Goal: Transaction & Acquisition: Purchase product/service

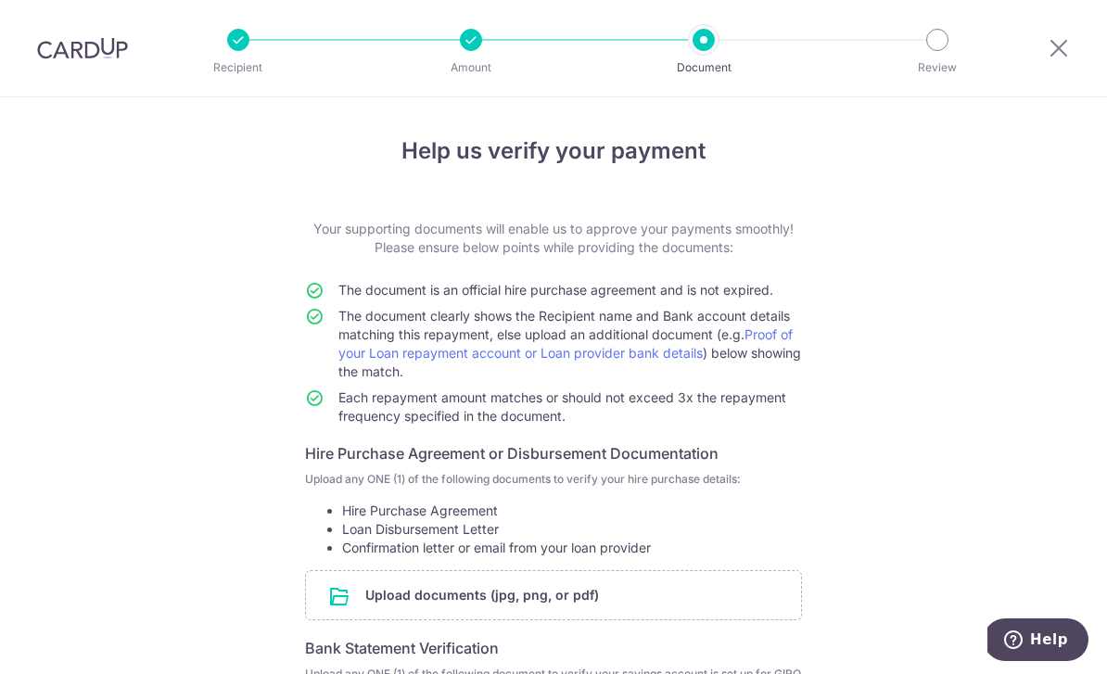
scroll to position [228, 0]
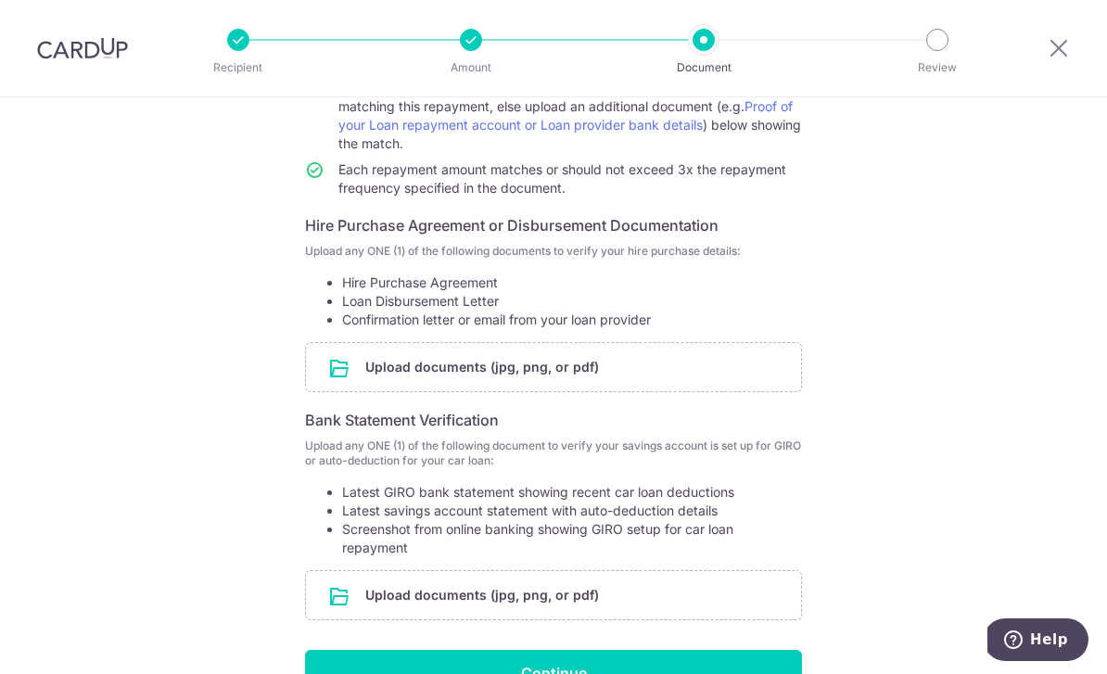
click at [554, 388] on input "file" at bounding box center [553, 367] width 495 height 48
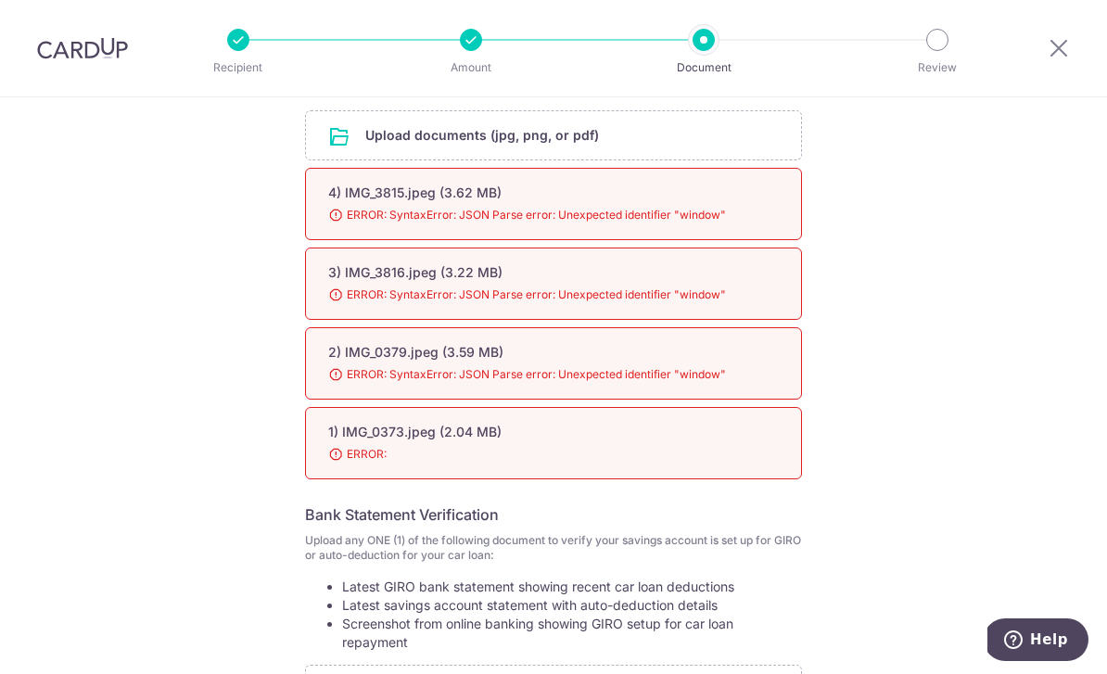
scroll to position [493, 0]
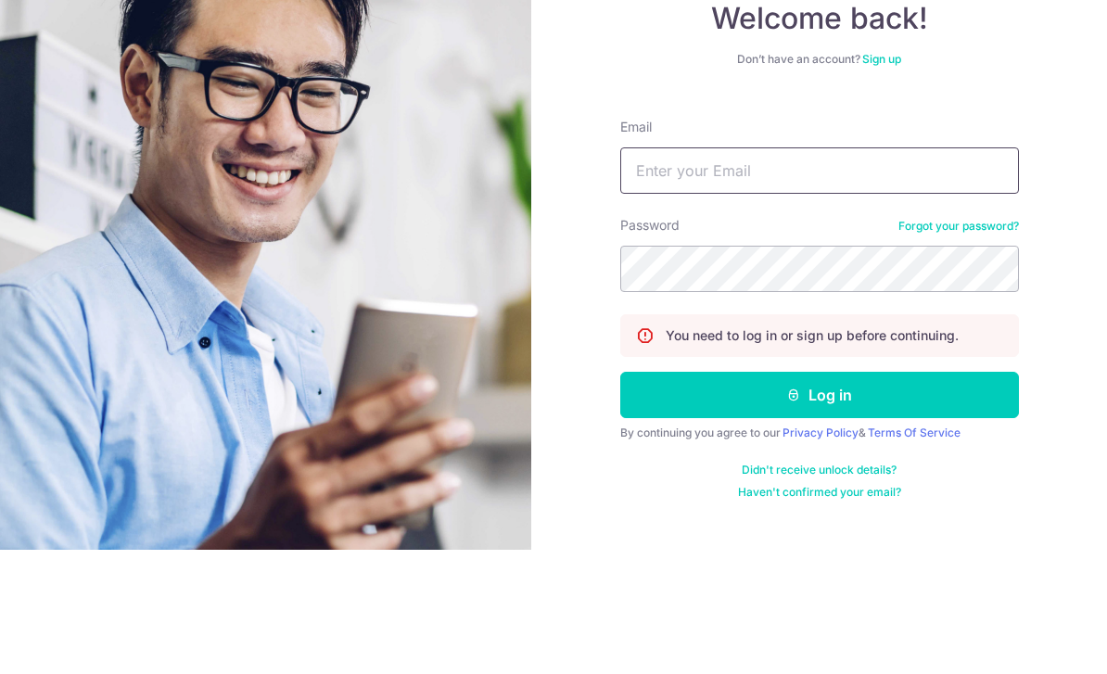
type input "[EMAIL_ADDRESS][DOMAIN_NAME]"
click at [819, 496] on button "Log in" at bounding box center [819, 519] width 399 height 46
click at [904, 496] on button "Log in" at bounding box center [819, 519] width 399 height 46
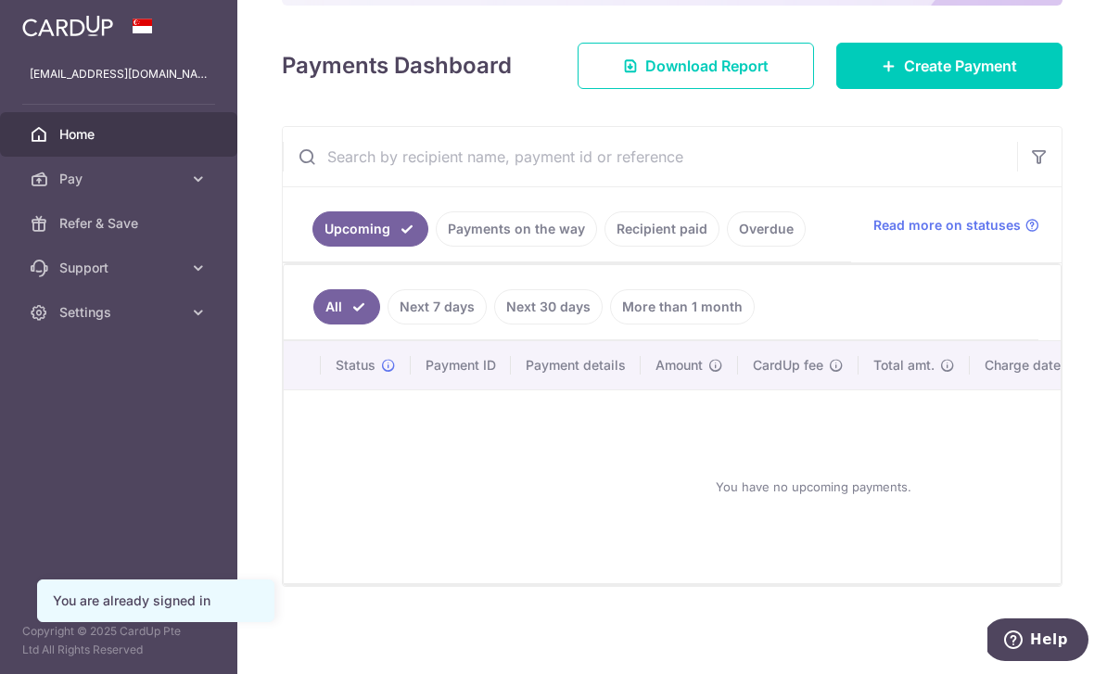
click at [1106, 413] on div "× Pause Schedule Pause all future payments in this series Pause just this one p…" at bounding box center [672, 337] width 870 height 674
click at [1017, 89] on link "Create Payment" at bounding box center [949, 66] width 226 height 46
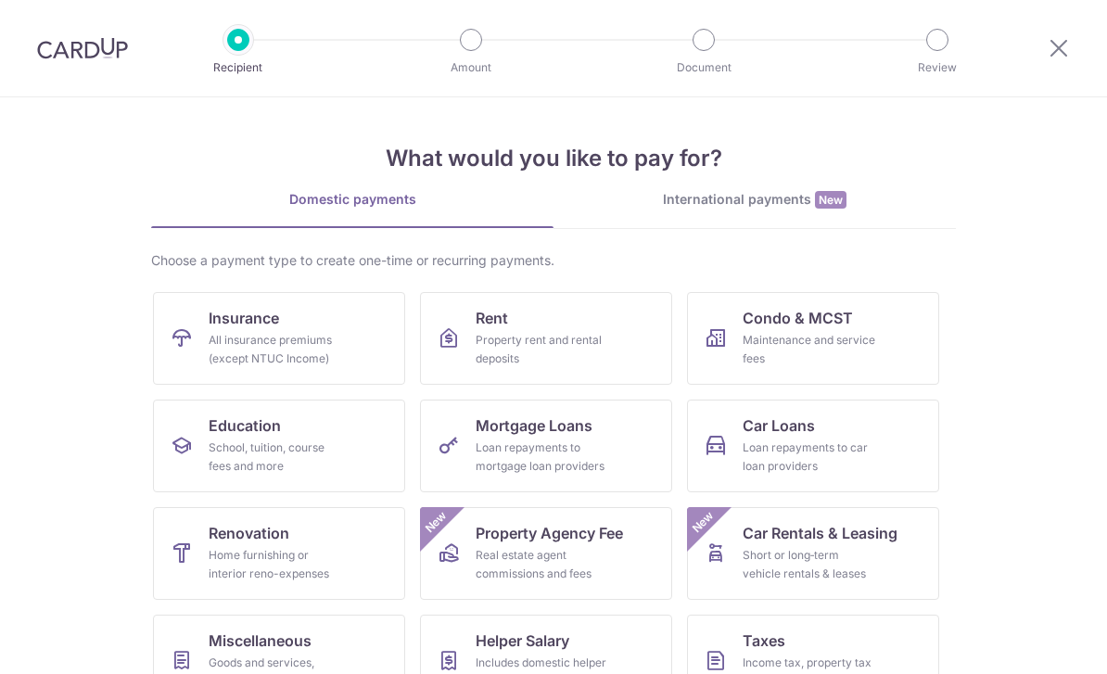
click at [862, 452] on div "Loan repayments to car loan providers" at bounding box center [810, 457] width 134 height 37
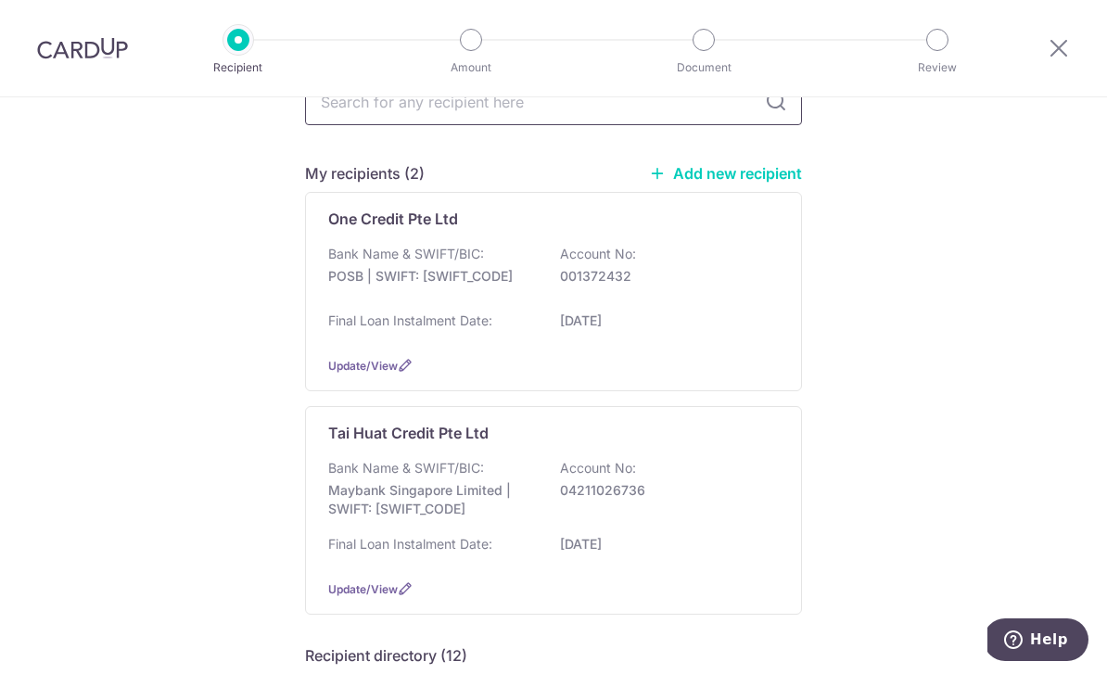
scroll to position [179, 0]
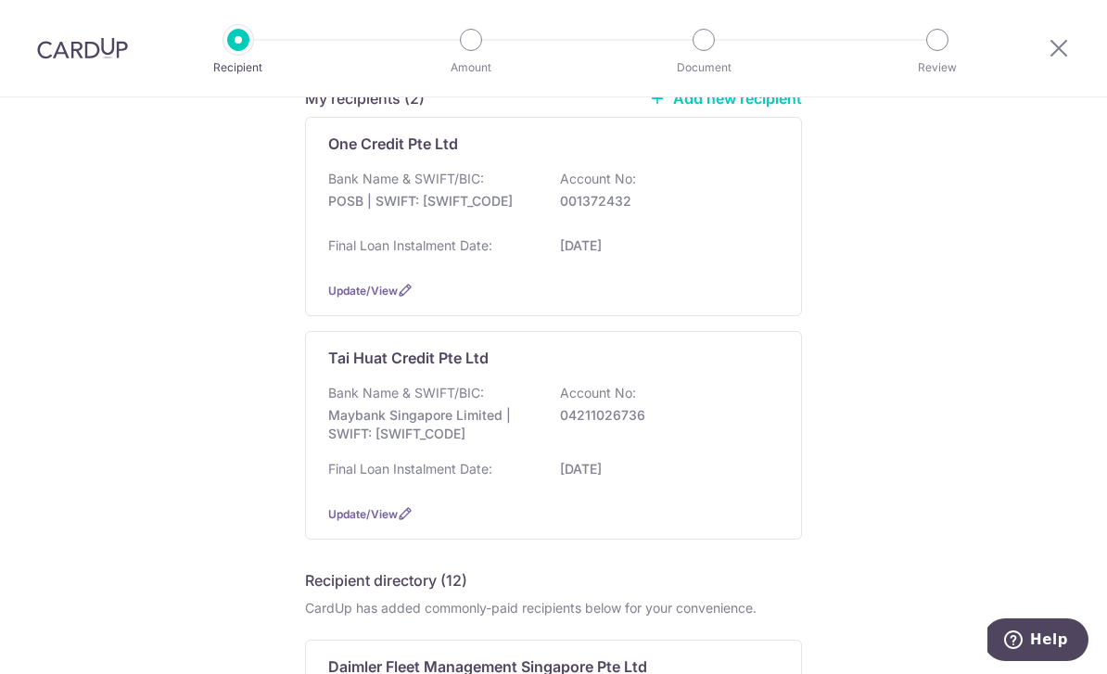
click at [733, 200] on p "001372432" at bounding box center [664, 201] width 208 height 19
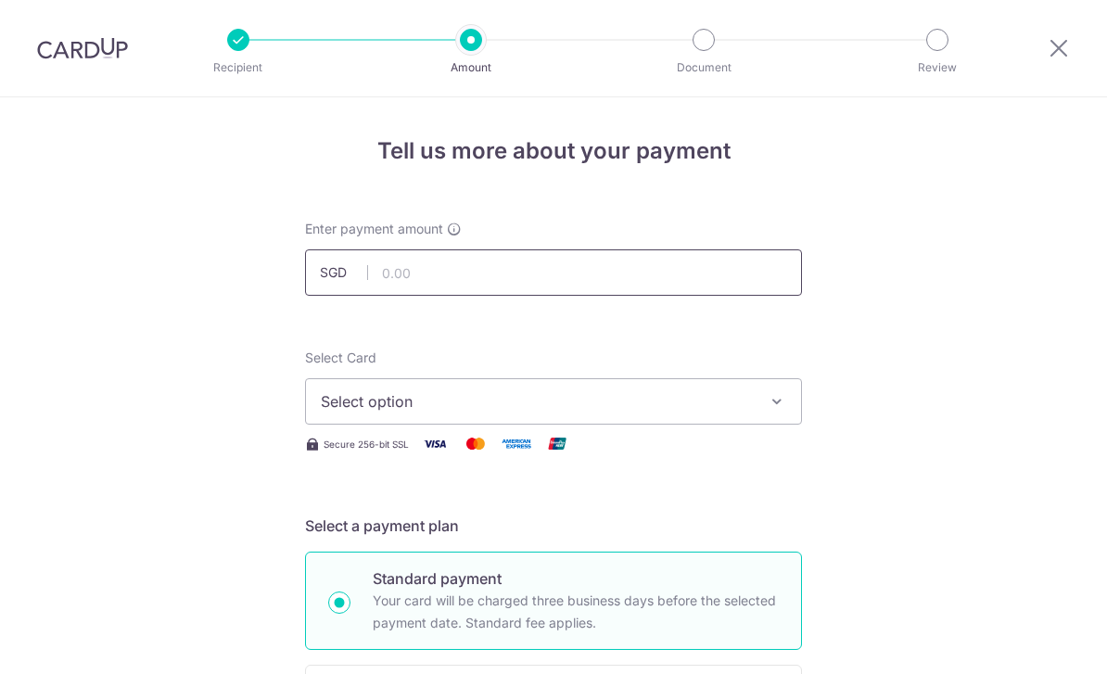
click at [723, 278] on input "text" at bounding box center [553, 272] width 497 height 46
click at [597, 398] on span "Select option" at bounding box center [537, 401] width 432 height 22
type input "2,525.00"
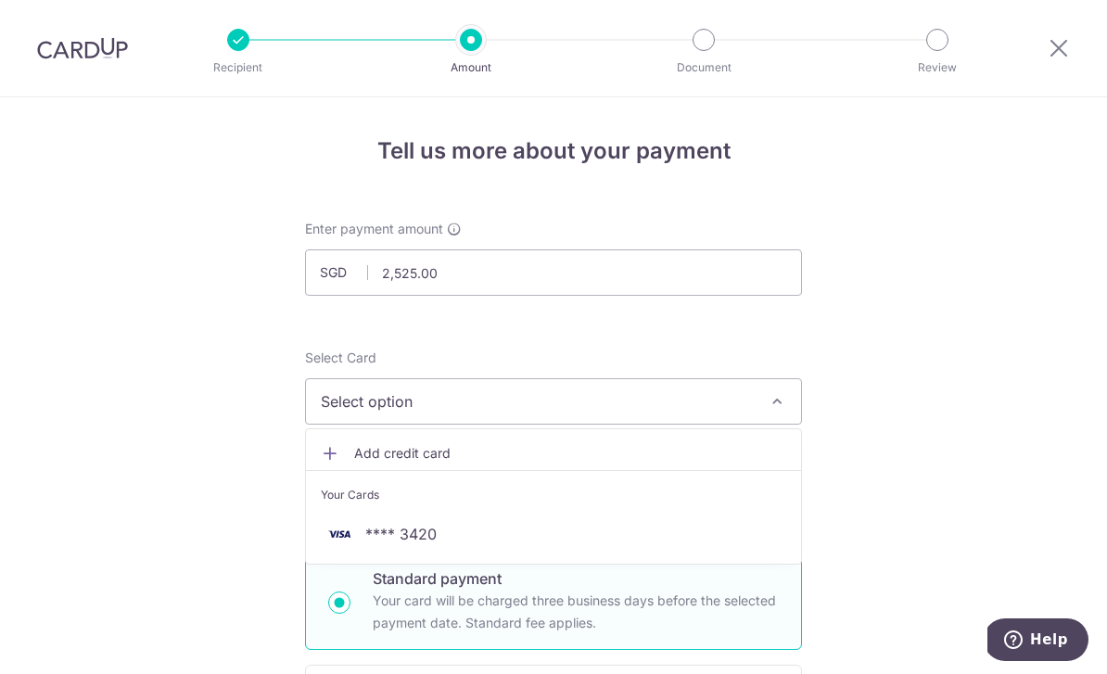
click at [502, 539] on span "**** 3420" at bounding box center [554, 534] width 466 height 22
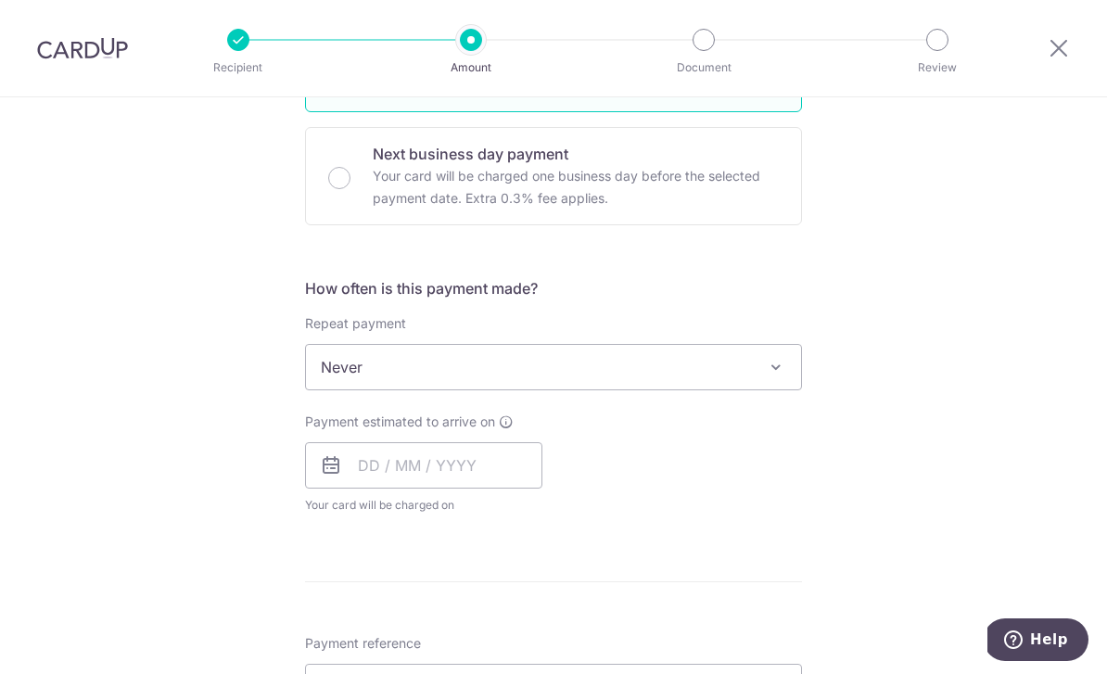
scroll to position [634, 0]
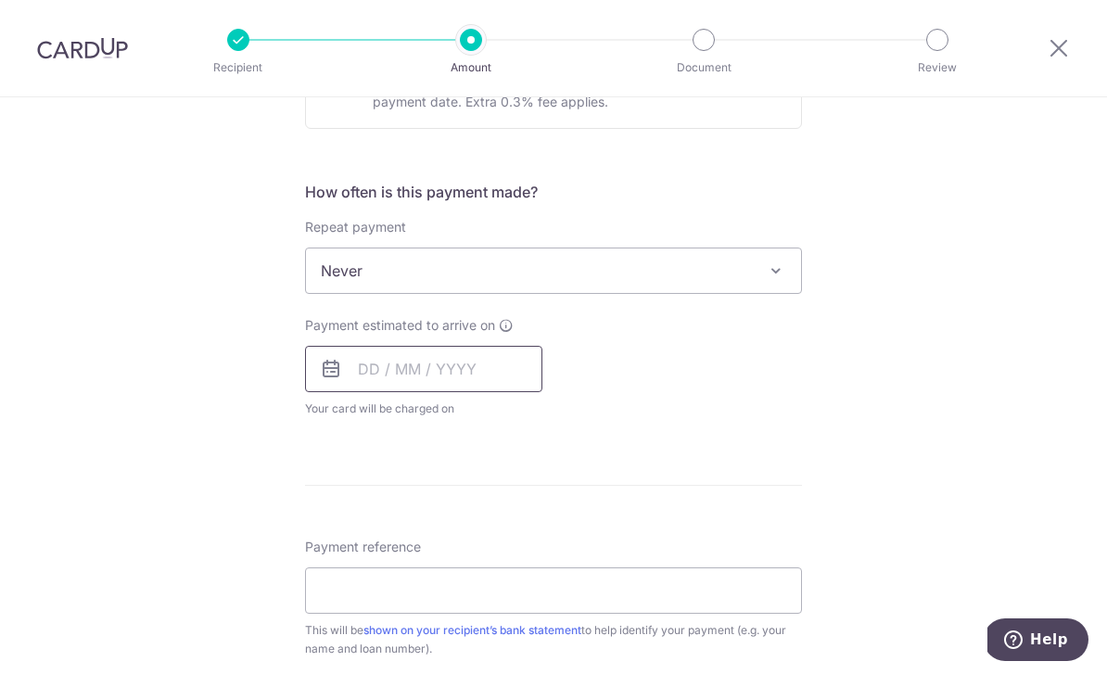
click at [458, 376] on input "text" at bounding box center [423, 369] width 237 height 46
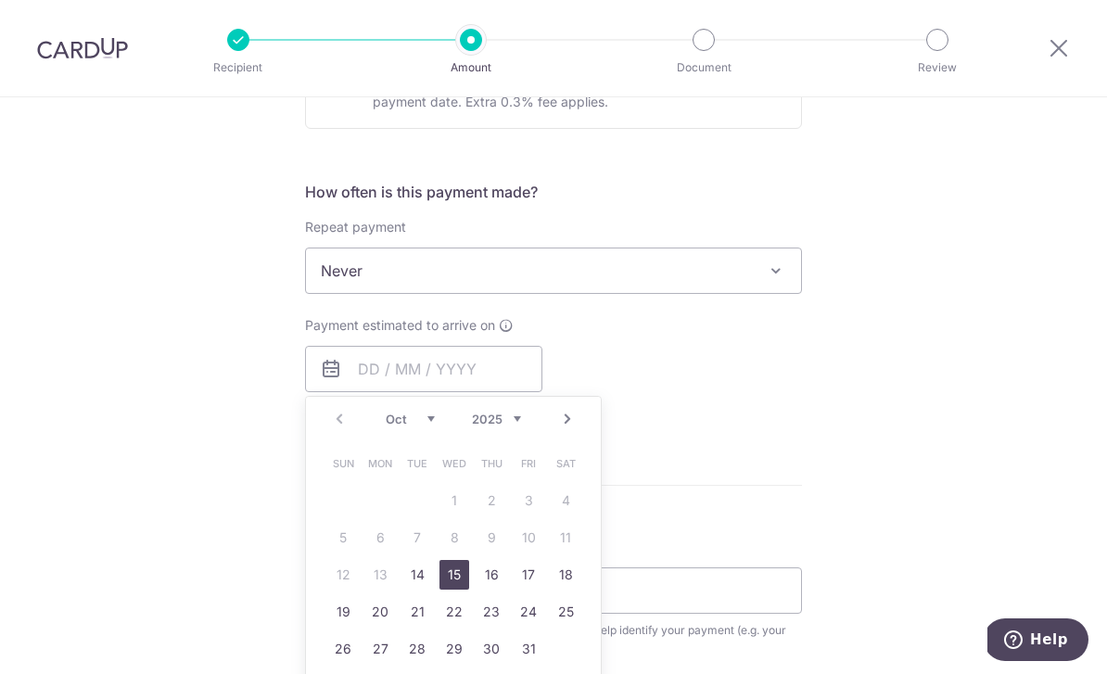
click at [460, 581] on link "15" at bounding box center [455, 575] width 30 height 30
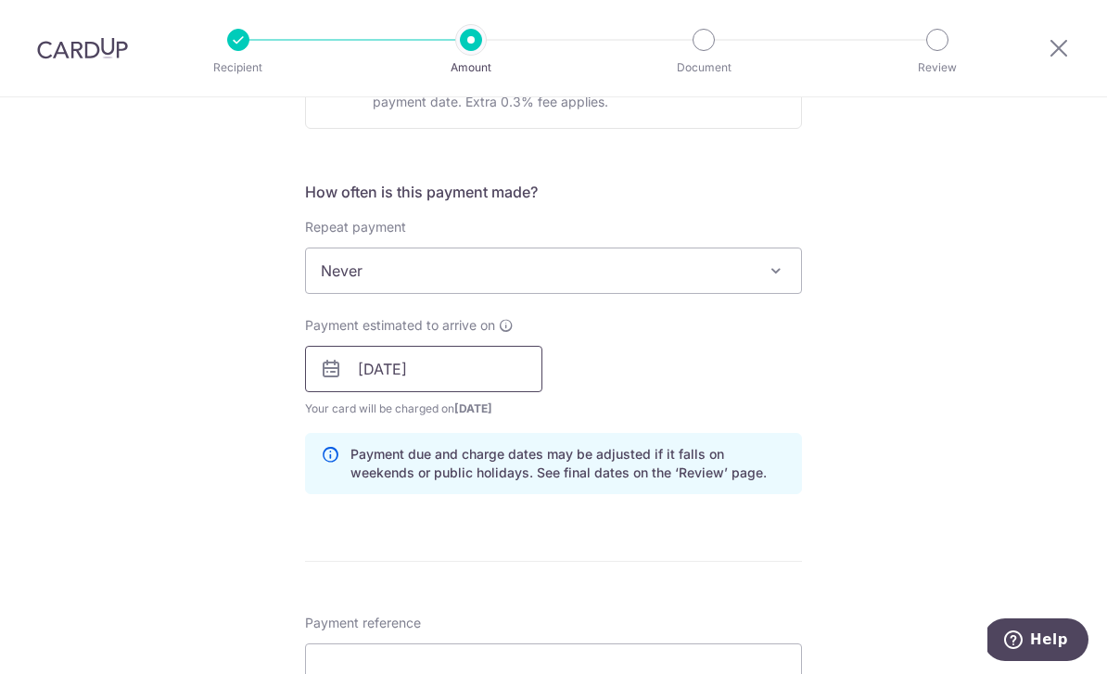
click at [471, 377] on input "15/10/2025" at bounding box center [423, 369] width 237 height 46
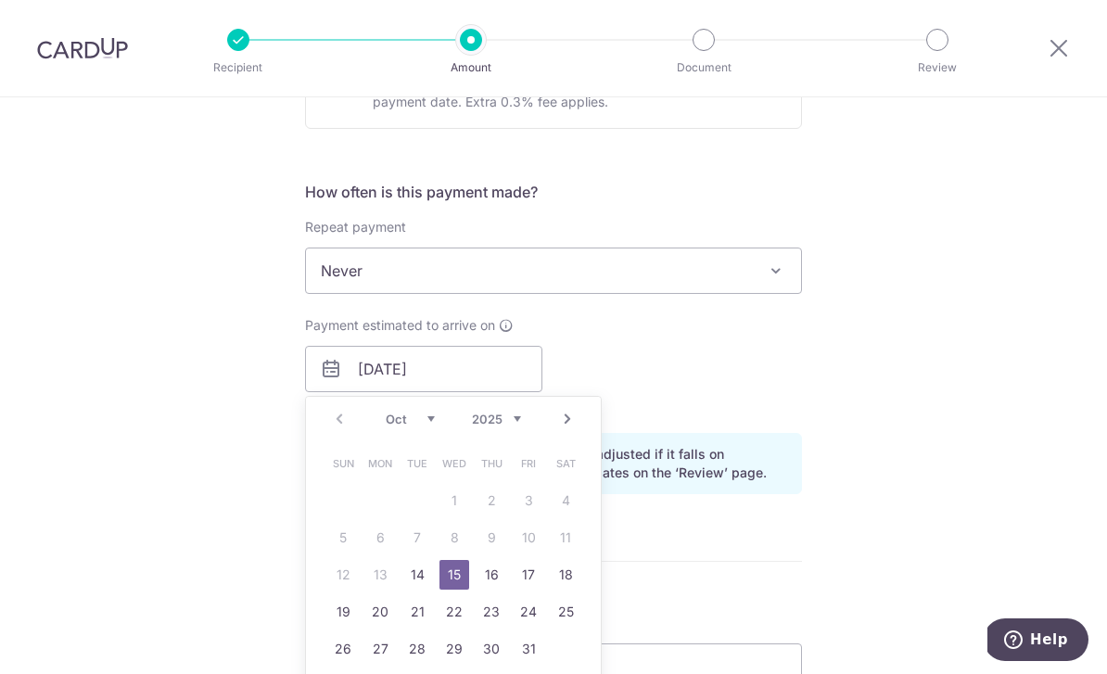
click at [422, 578] on link "14" at bounding box center [417, 575] width 30 height 30
type input "[DATE]"
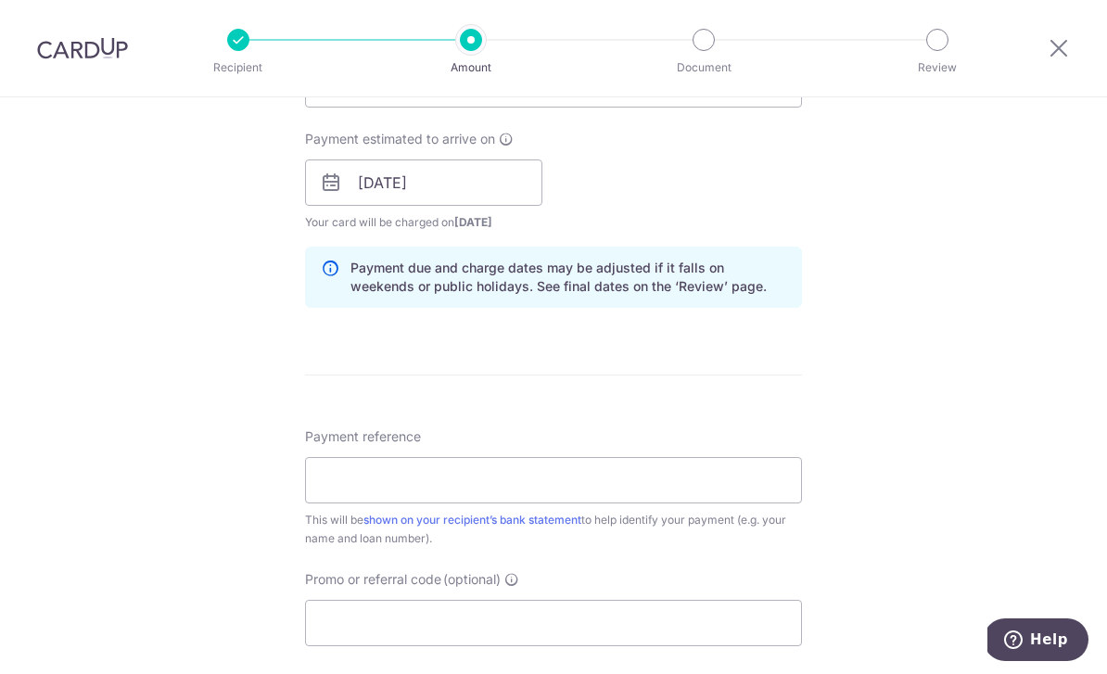
scroll to position [876, 0]
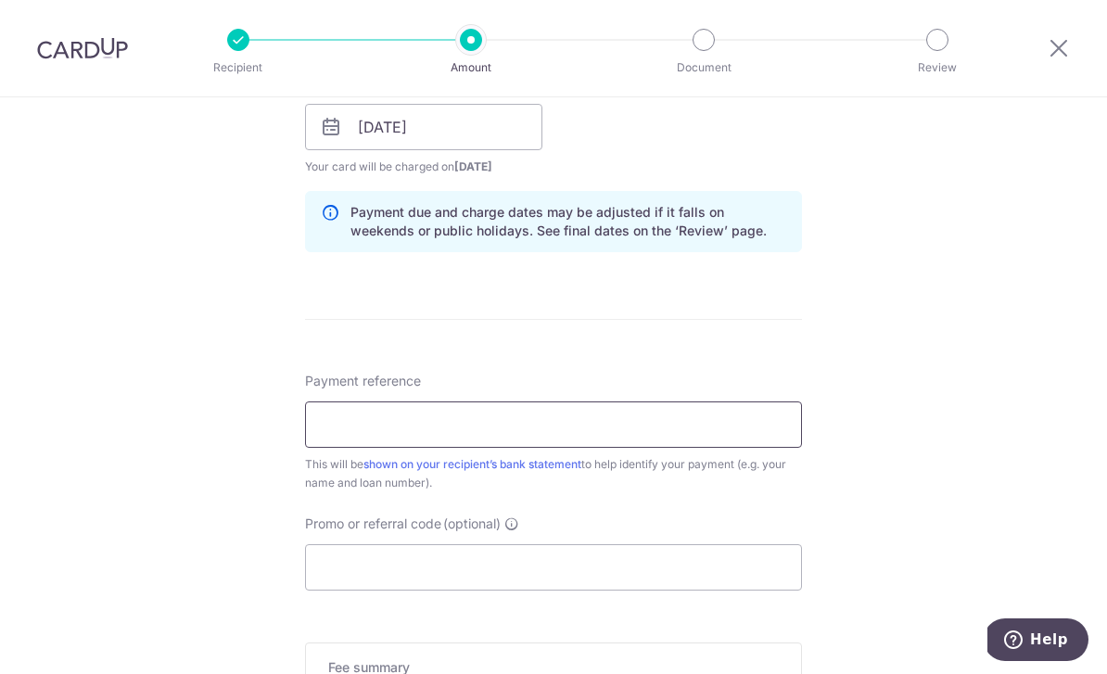
click at [649, 434] on input "Payment reference" at bounding box center [553, 425] width 497 height 46
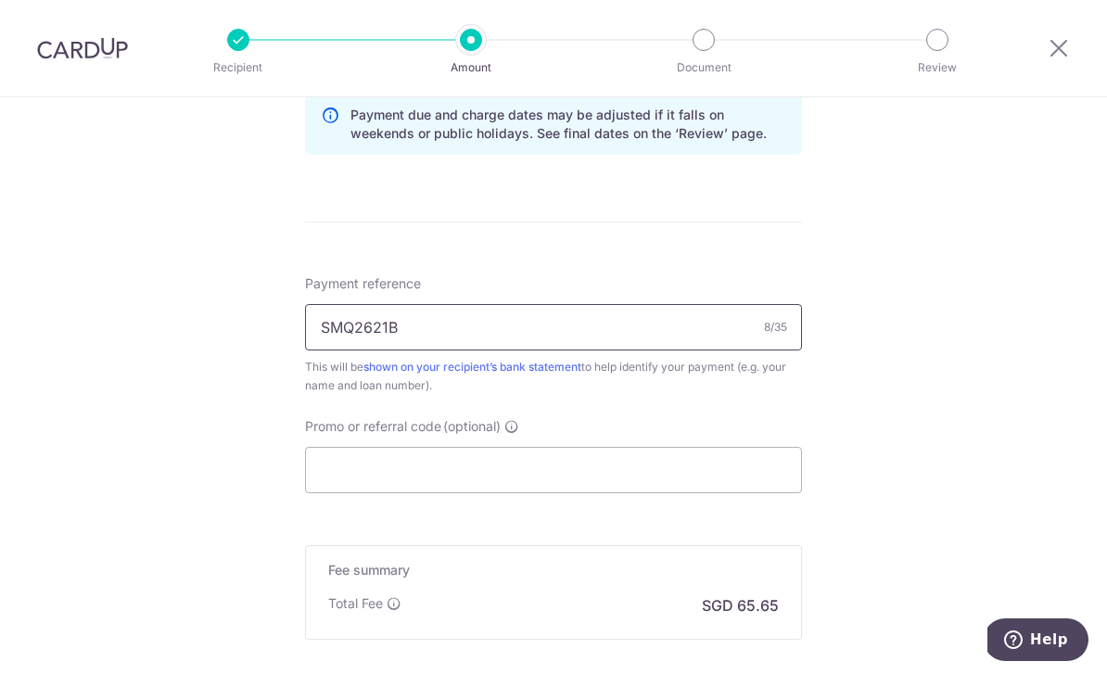
scroll to position [1014, 0]
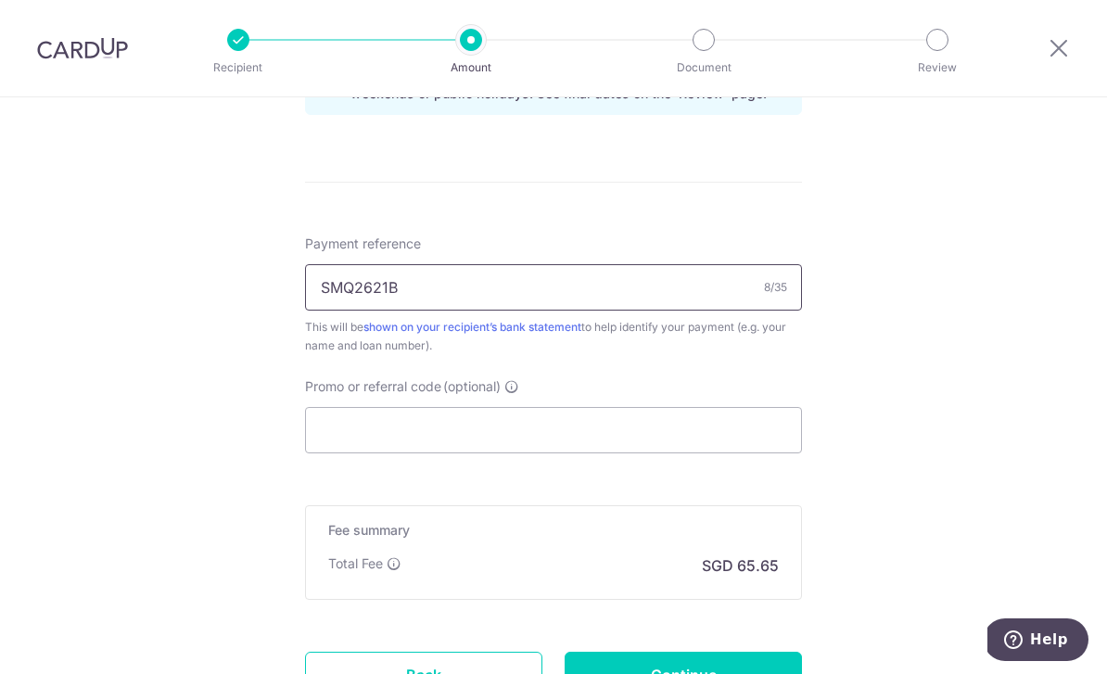
type input "SMQ2621B"
click at [640, 446] on input "Promo or referral code (optional)" at bounding box center [553, 430] width 497 height 46
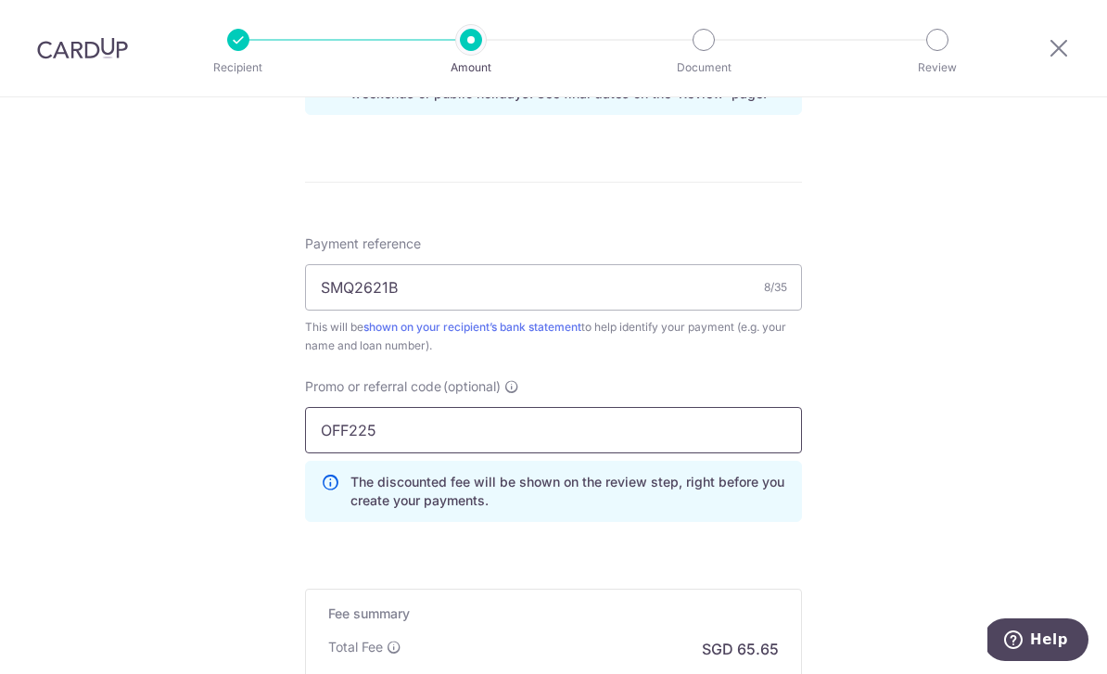
type input "OFF225"
click at [948, 321] on div "Tell us more about your payment Enter payment amount SGD 2,525.00 2525.00 Selec…" at bounding box center [553, 2] width 1107 height 1837
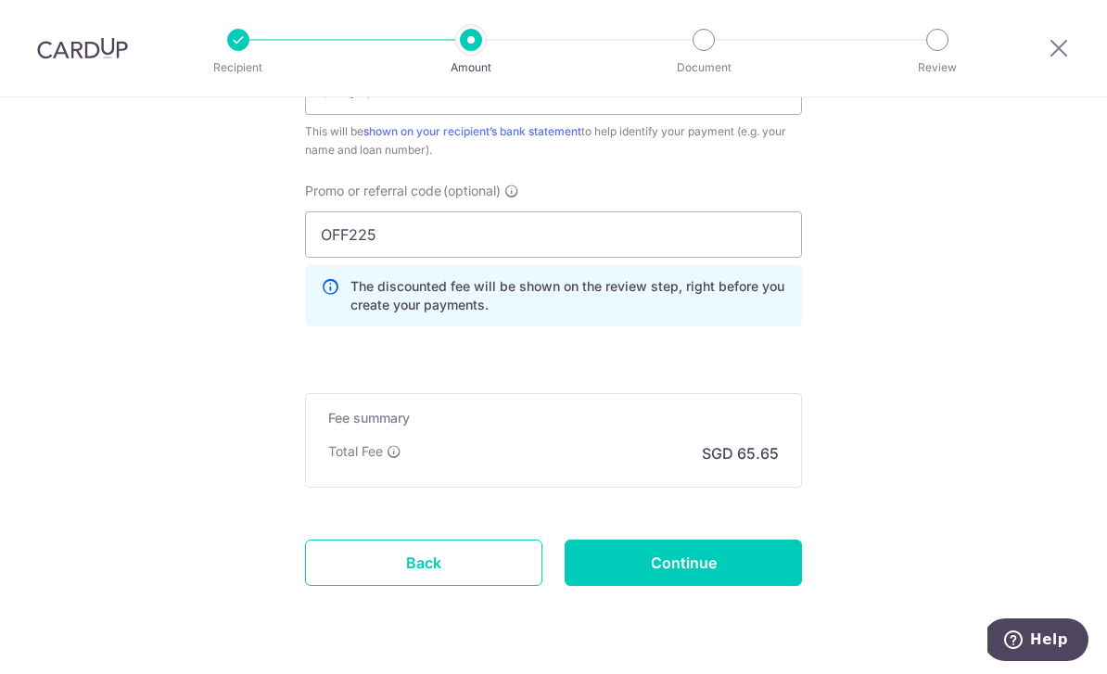
scroll to position [1208, 0]
click at [722, 573] on input "Continue" at bounding box center [683, 564] width 237 height 46
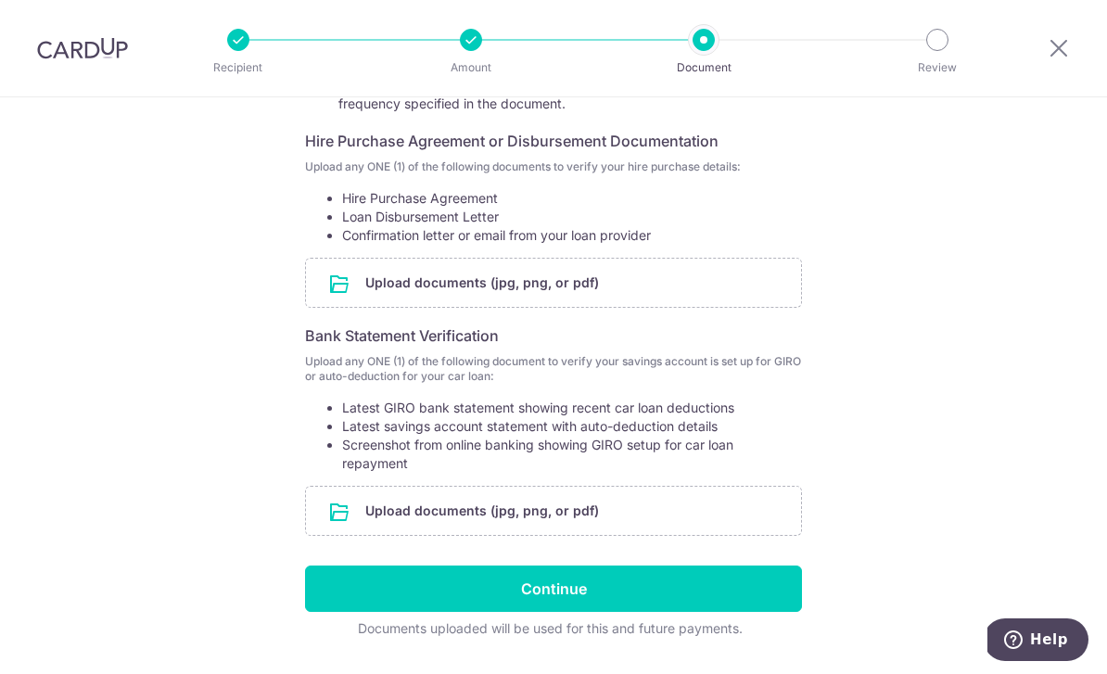
scroll to position [312, 0]
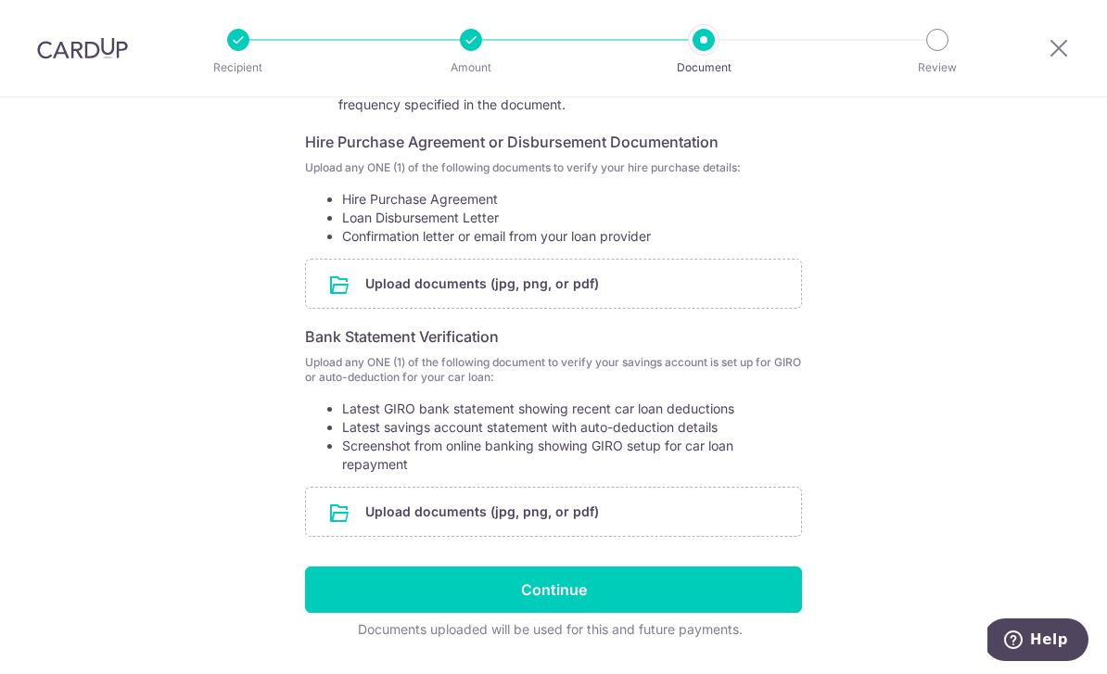
click at [599, 290] on input "file" at bounding box center [553, 284] width 495 height 48
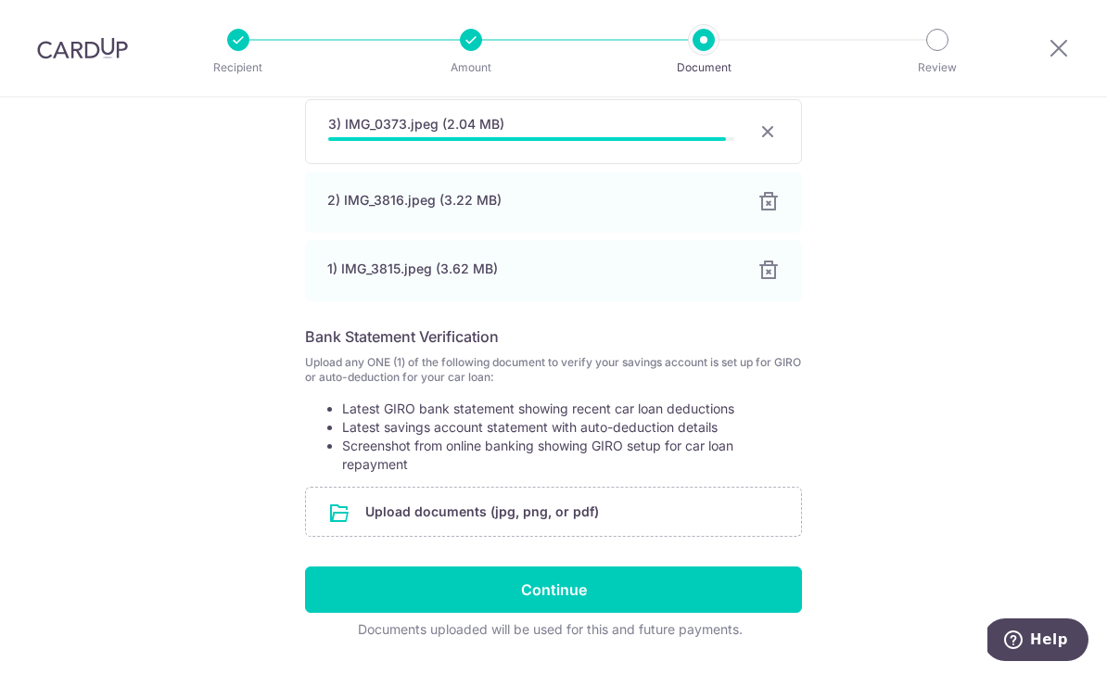
scroll to position [594, 0]
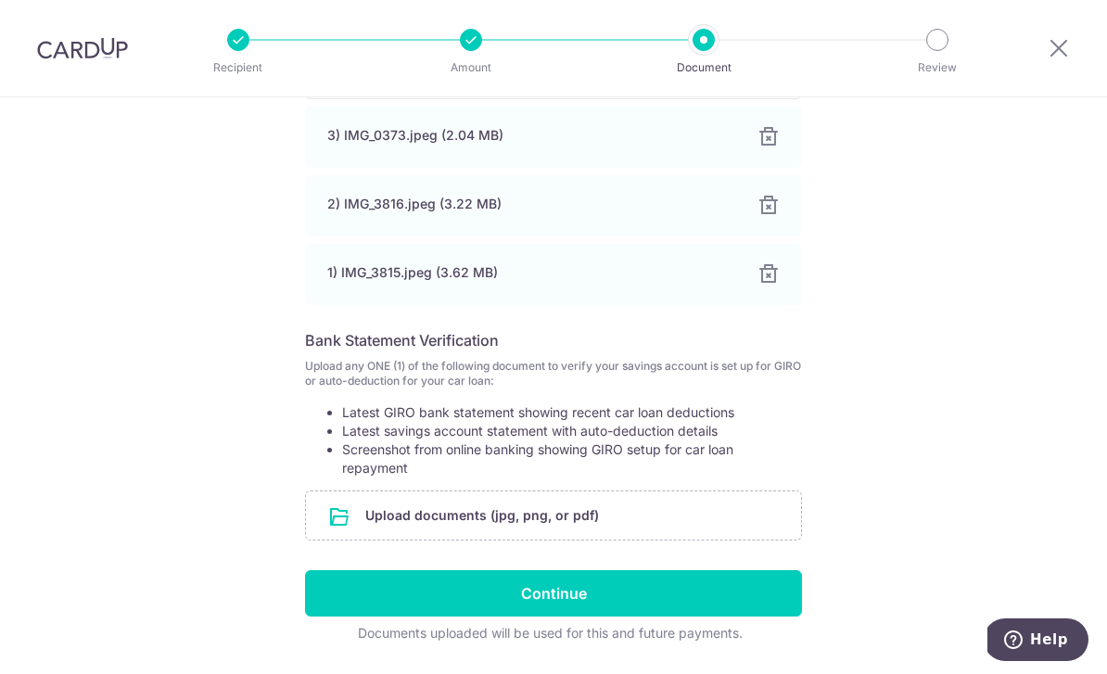
click at [595, 530] on input "file" at bounding box center [553, 515] width 495 height 48
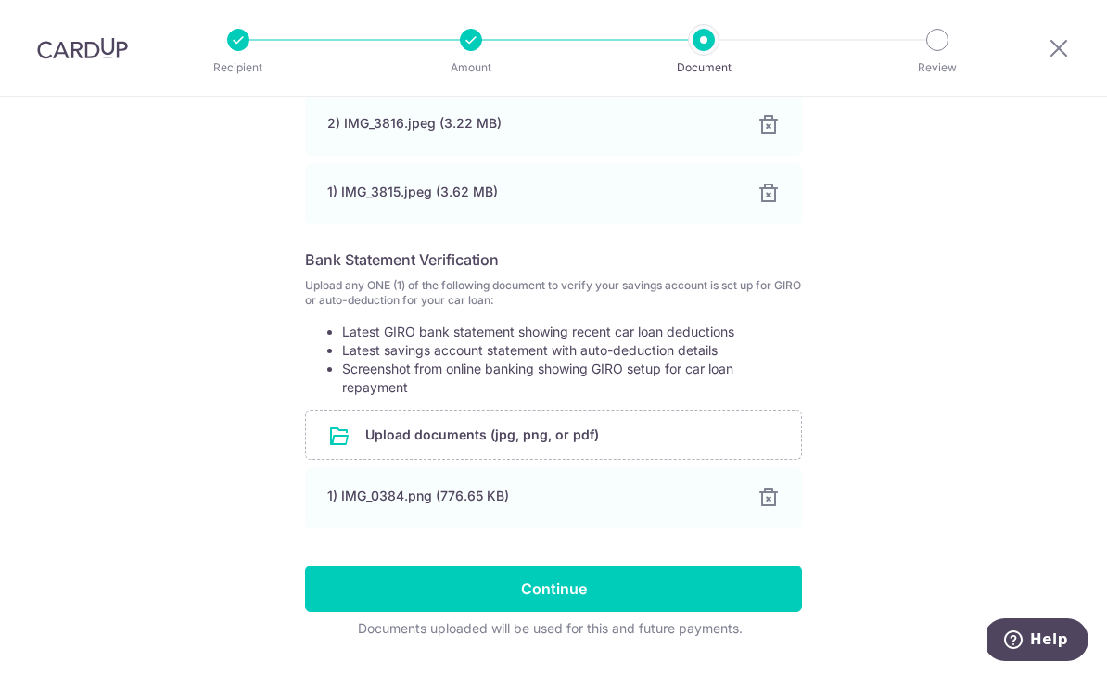
scroll to position [670, 0]
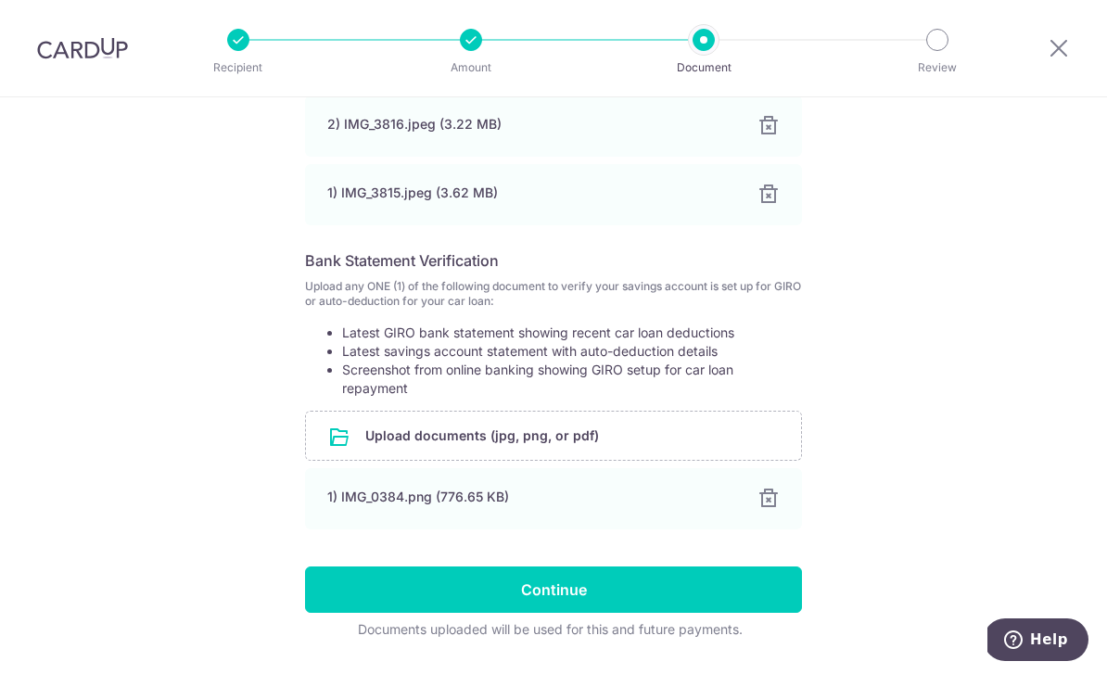
click at [619, 599] on input "Continue" at bounding box center [553, 590] width 497 height 46
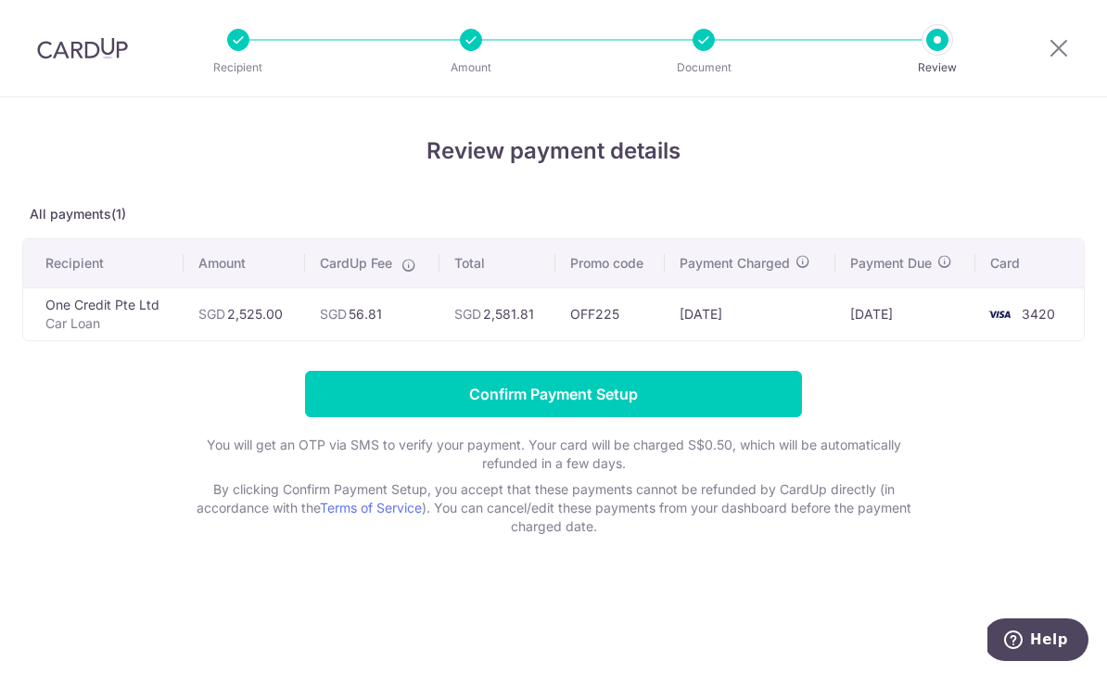
click at [650, 396] on input "Confirm Payment Setup" at bounding box center [553, 394] width 497 height 46
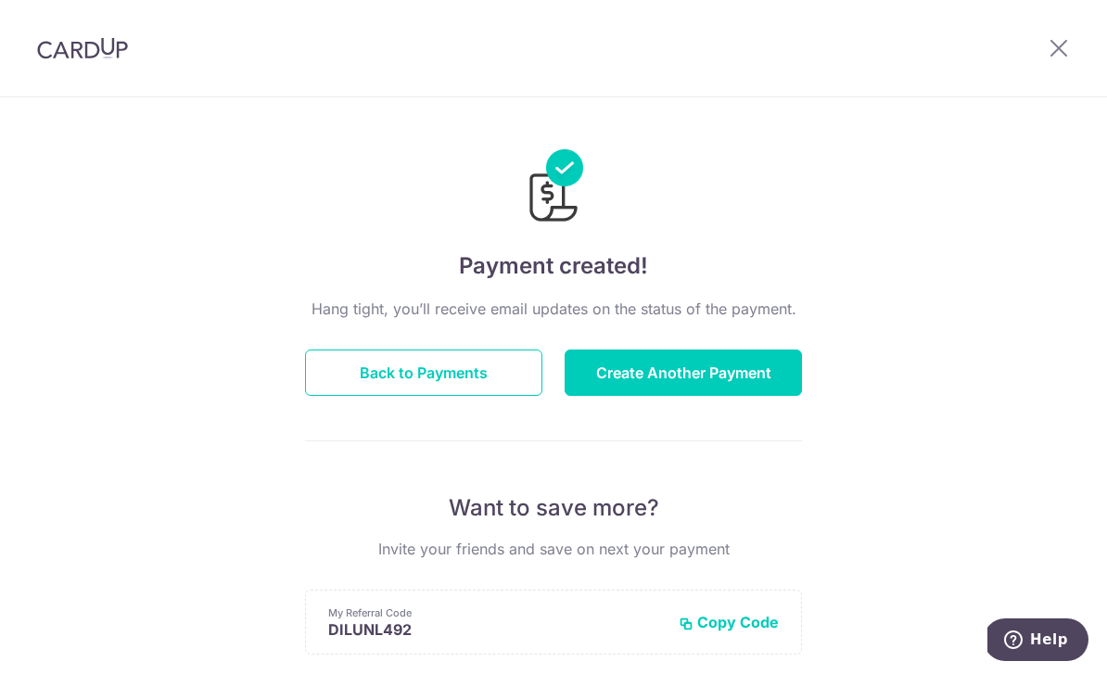
click at [486, 388] on button "Back to Payments" at bounding box center [423, 373] width 237 height 46
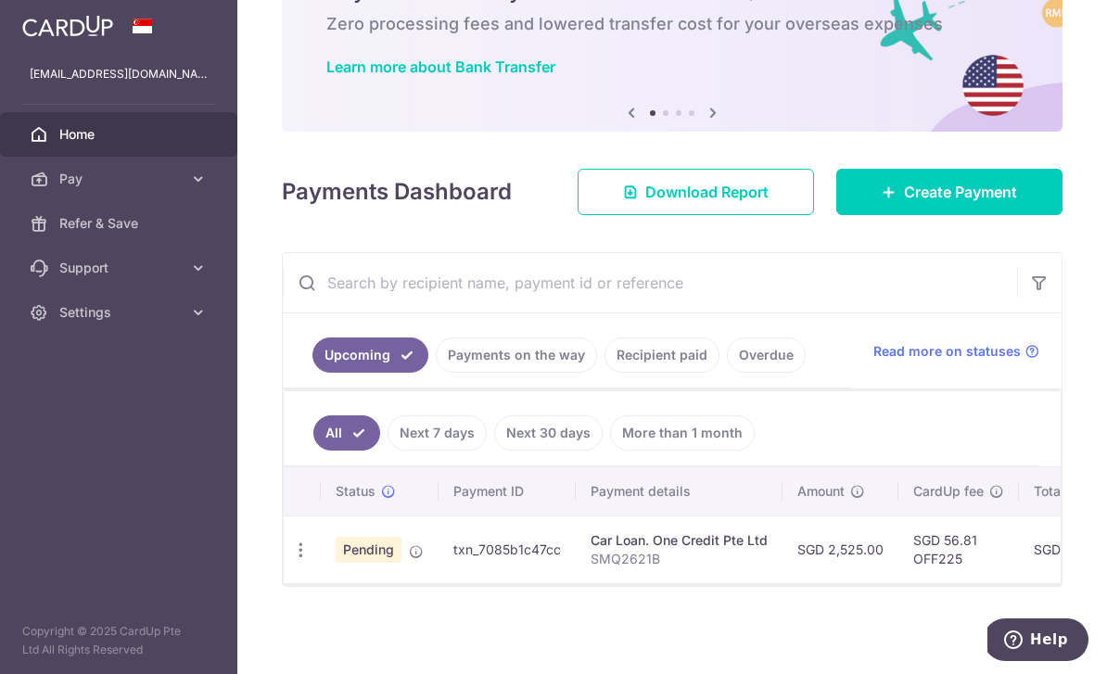
scroll to position [121, 0]
click at [436, 373] on link "Payments on the way" at bounding box center [516, 355] width 161 height 35
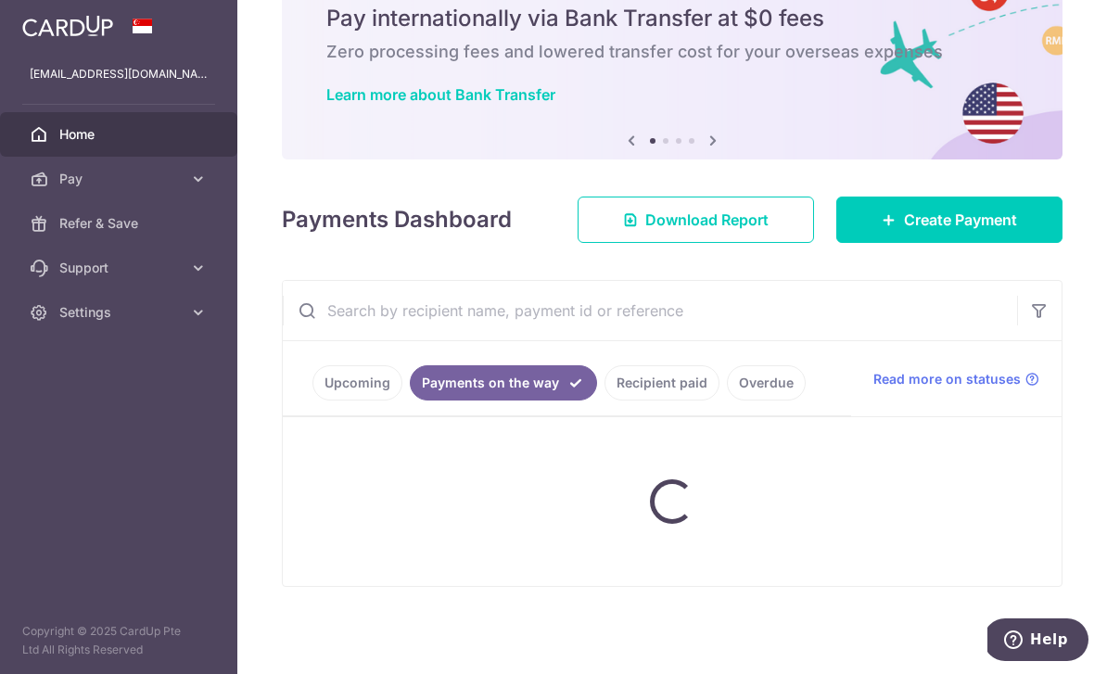
click at [436, 340] on input "text" at bounding box center [650, 310] width 734 height 59
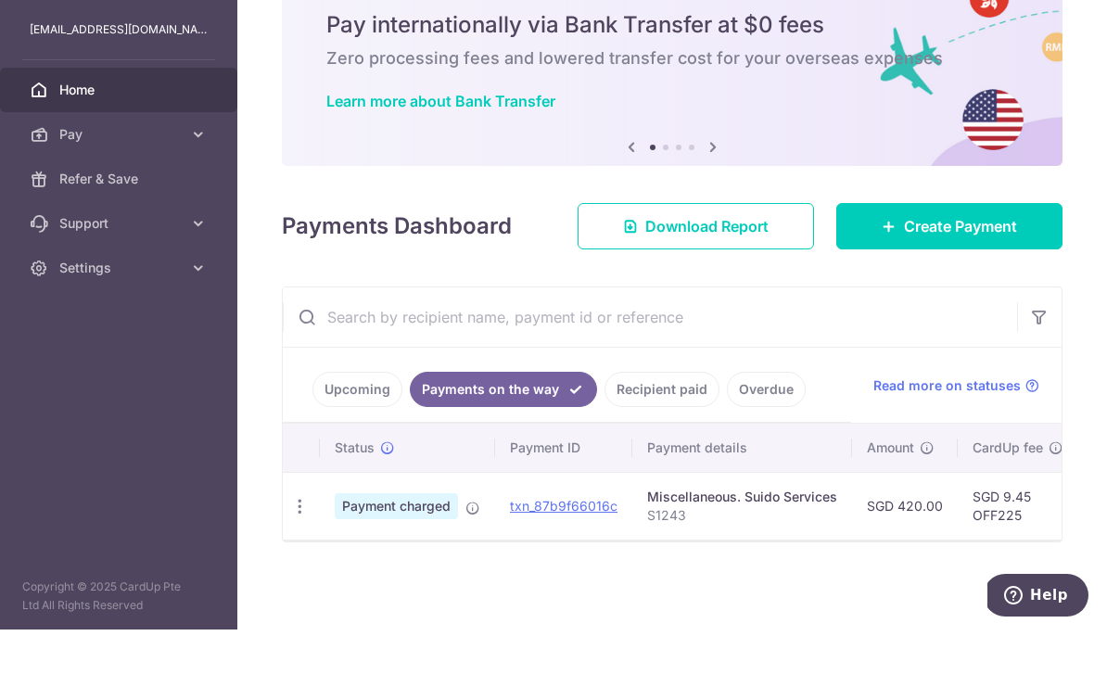
scroll to position [59, 0]
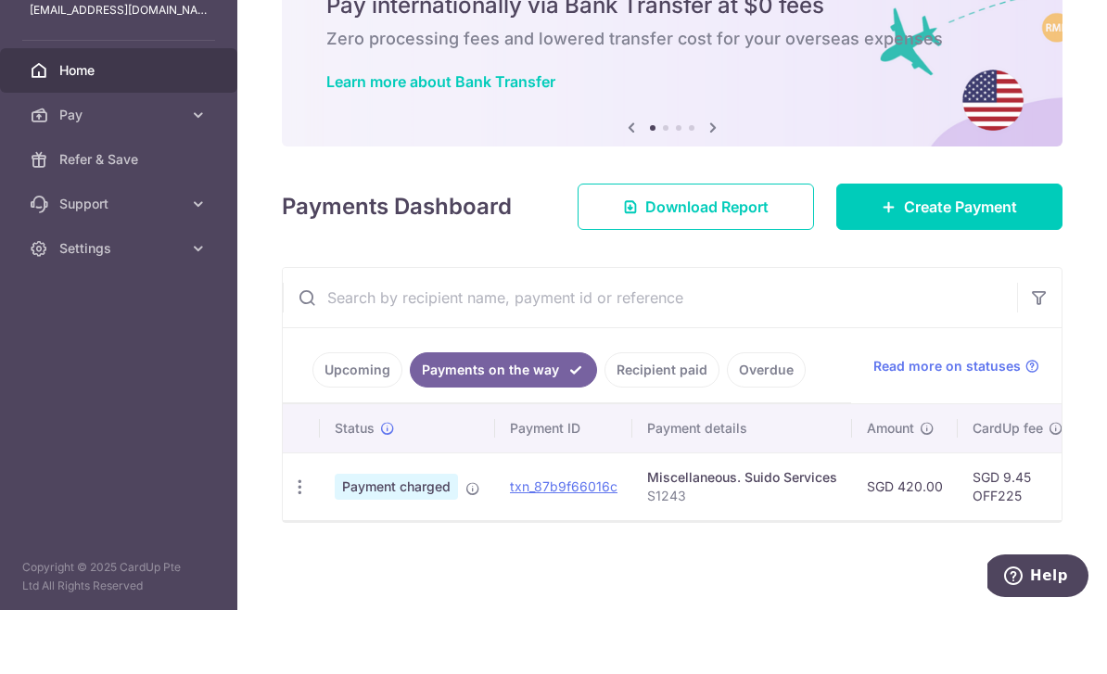
click at [605, 416] on link "Recipient paid" at bounding box center [662, 433] width 115 height 35
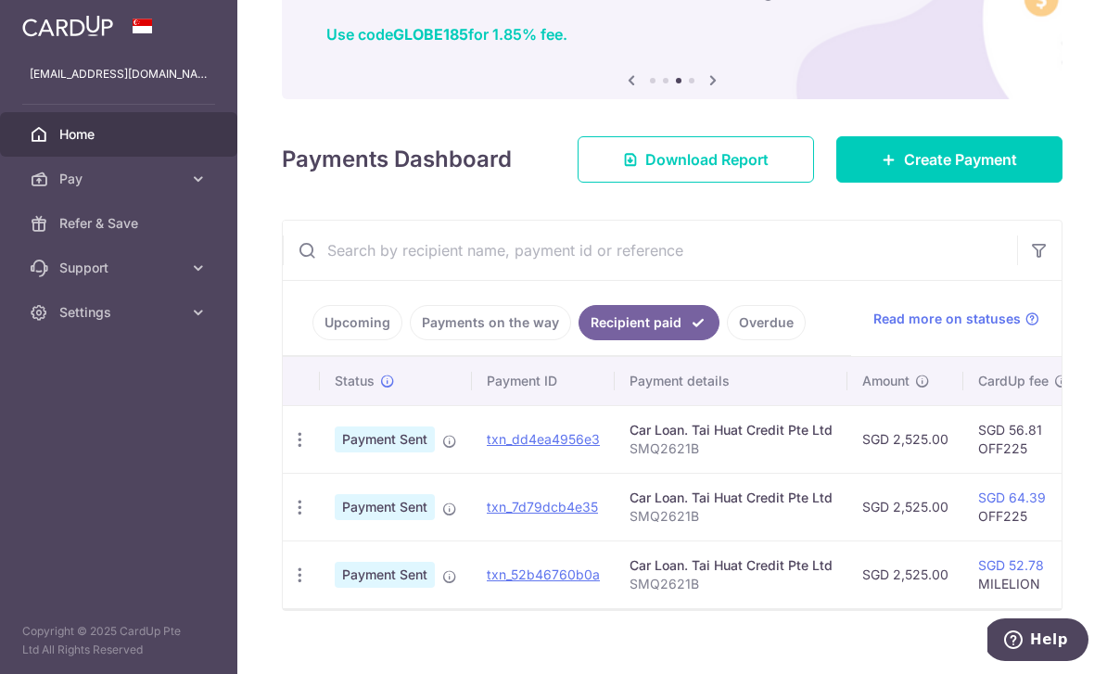
click at [410, 324] on link "Payments on the way" at bounding box center [490, 322] width 161 height 35
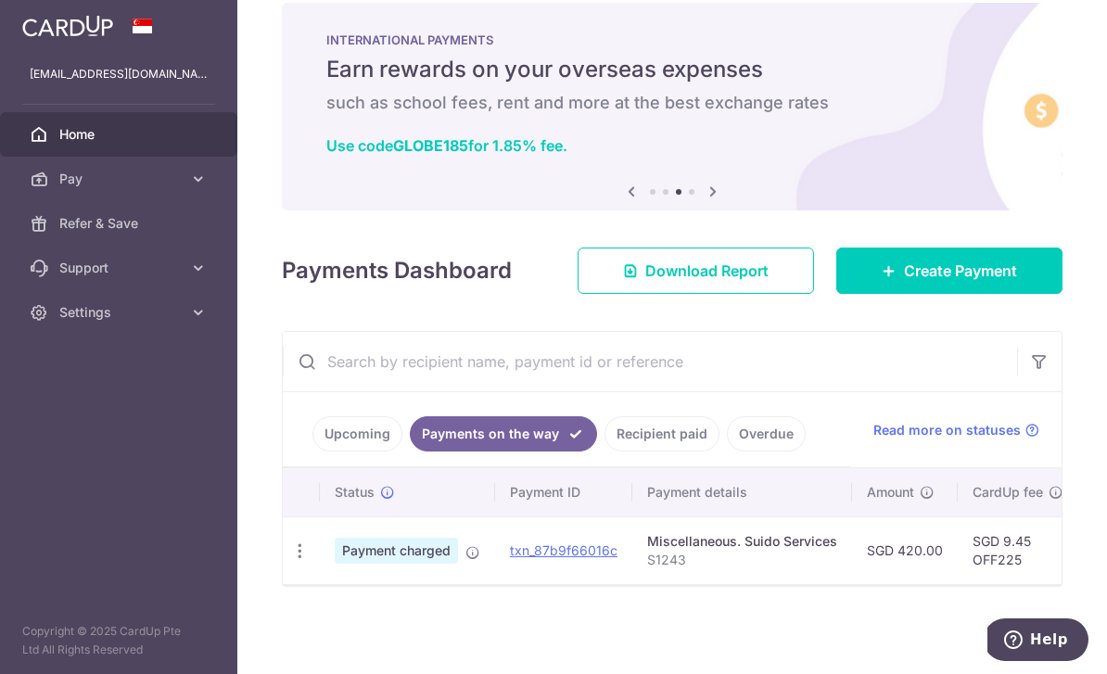
scroll to position [34, 0]
click at [283, 345] on input "text" at bounding box center [650, 361] width 734 height 59
click at [313, 428] on link "Upcoming" at bounding box center [358, 433] width 90 height 35
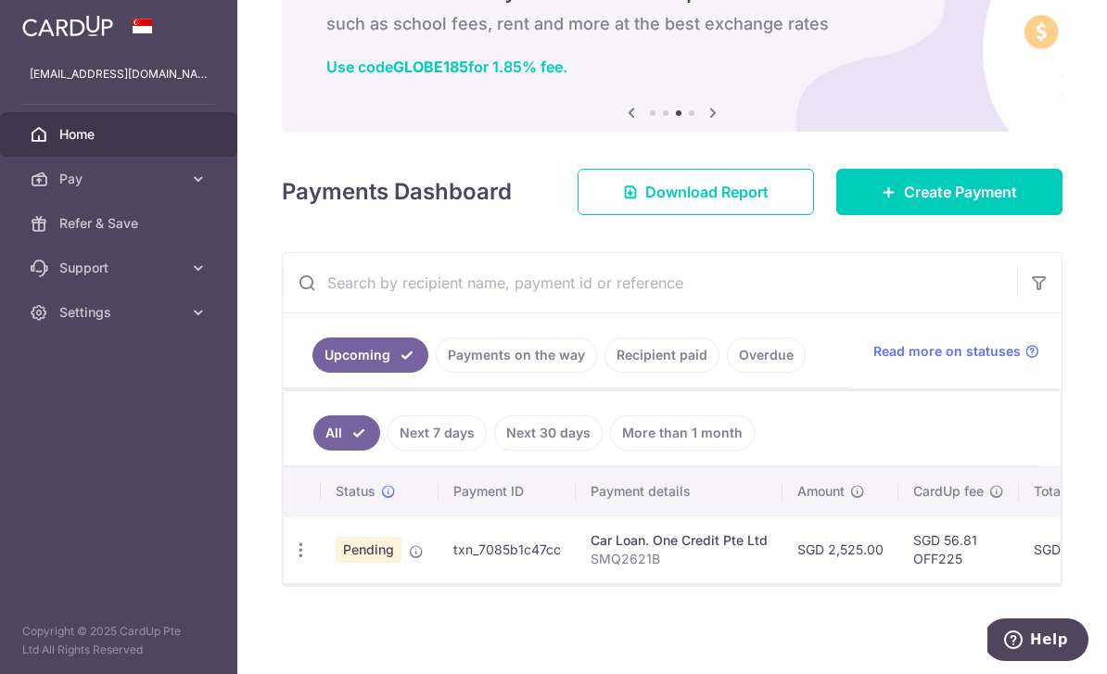
scroll to position [113, 0]
